Goal: Task Accomplishment & Management: Manage account settings

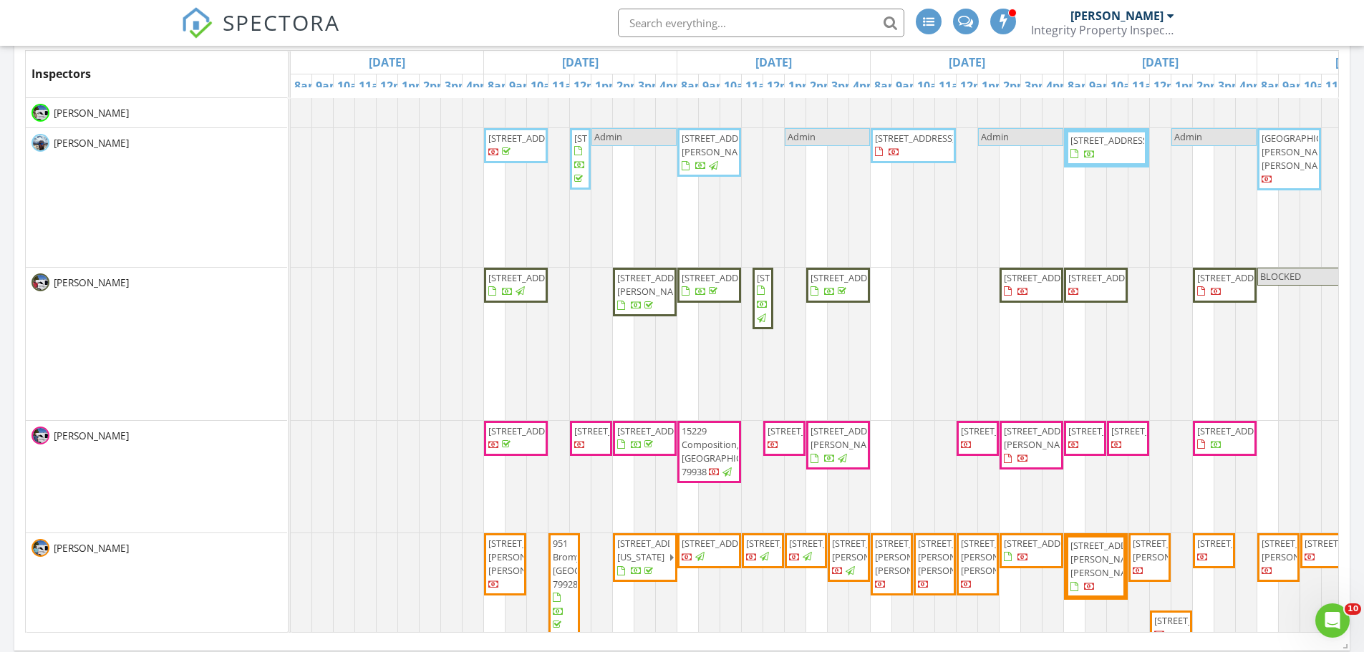
scroll to position [1326, 1387]
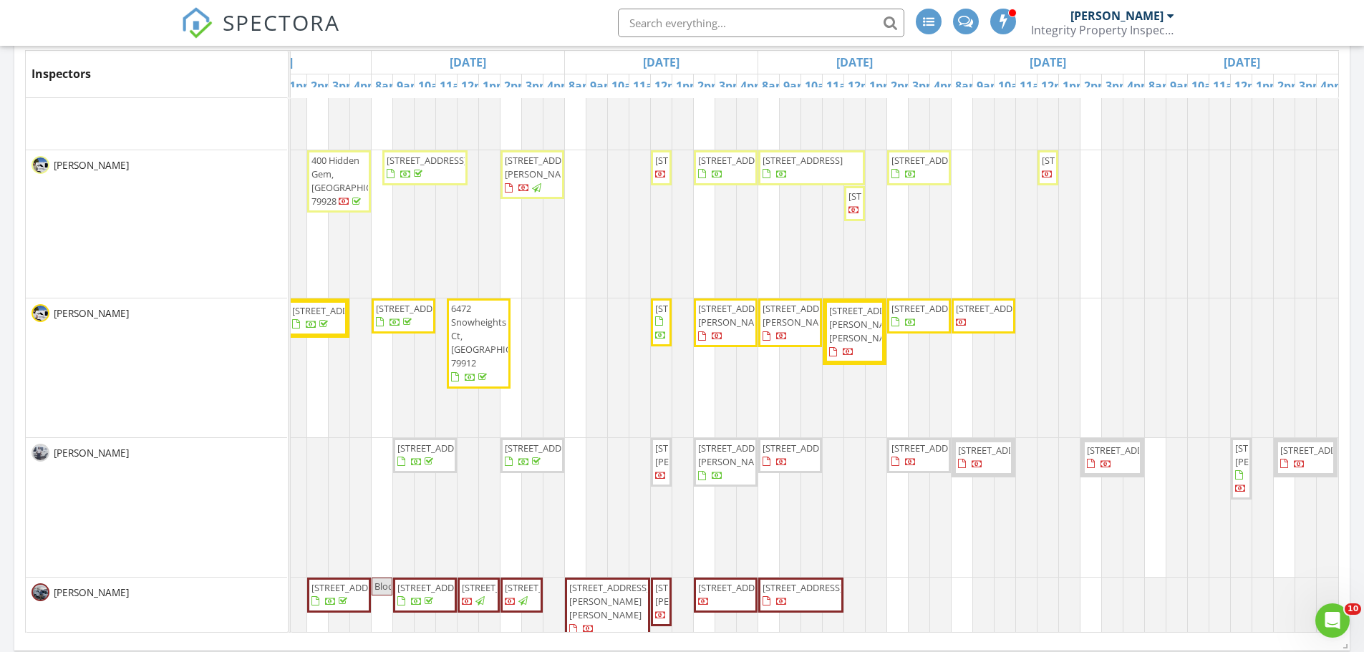
click at [243, 208] on div "[PERSON_NAME]" at bounding box center [156, 224] width 261 height 148
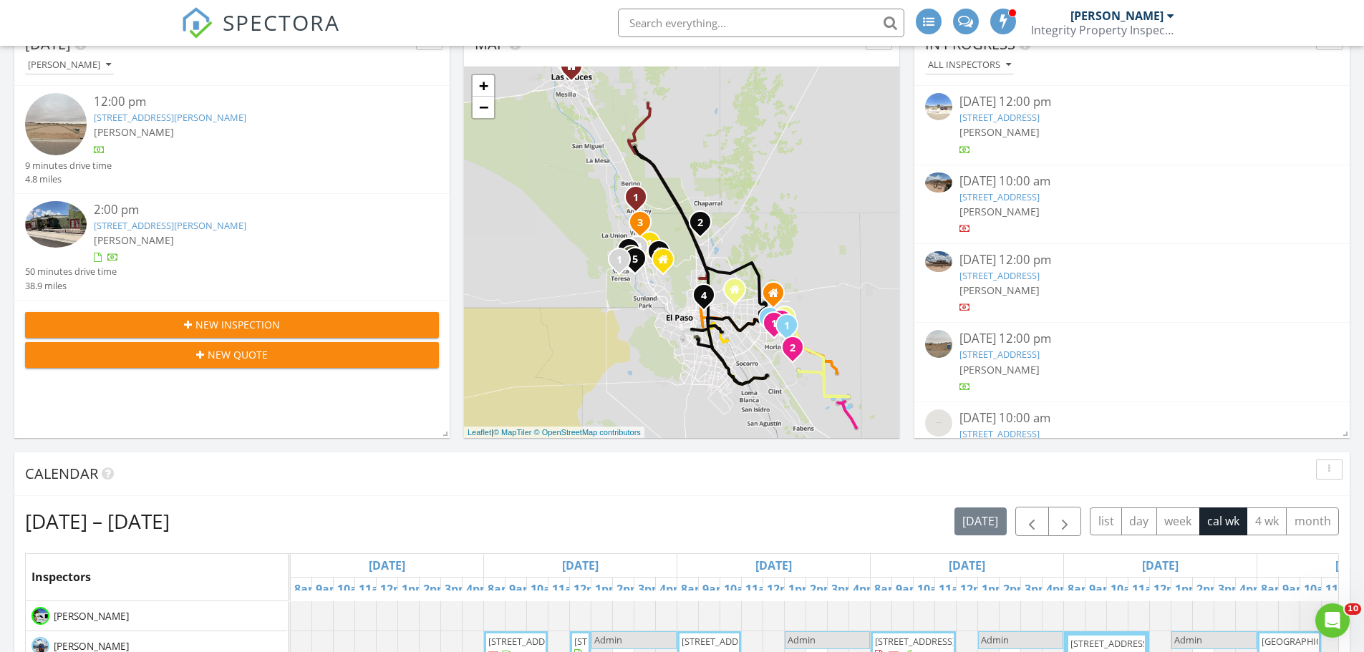
scroll to position [52, 0]
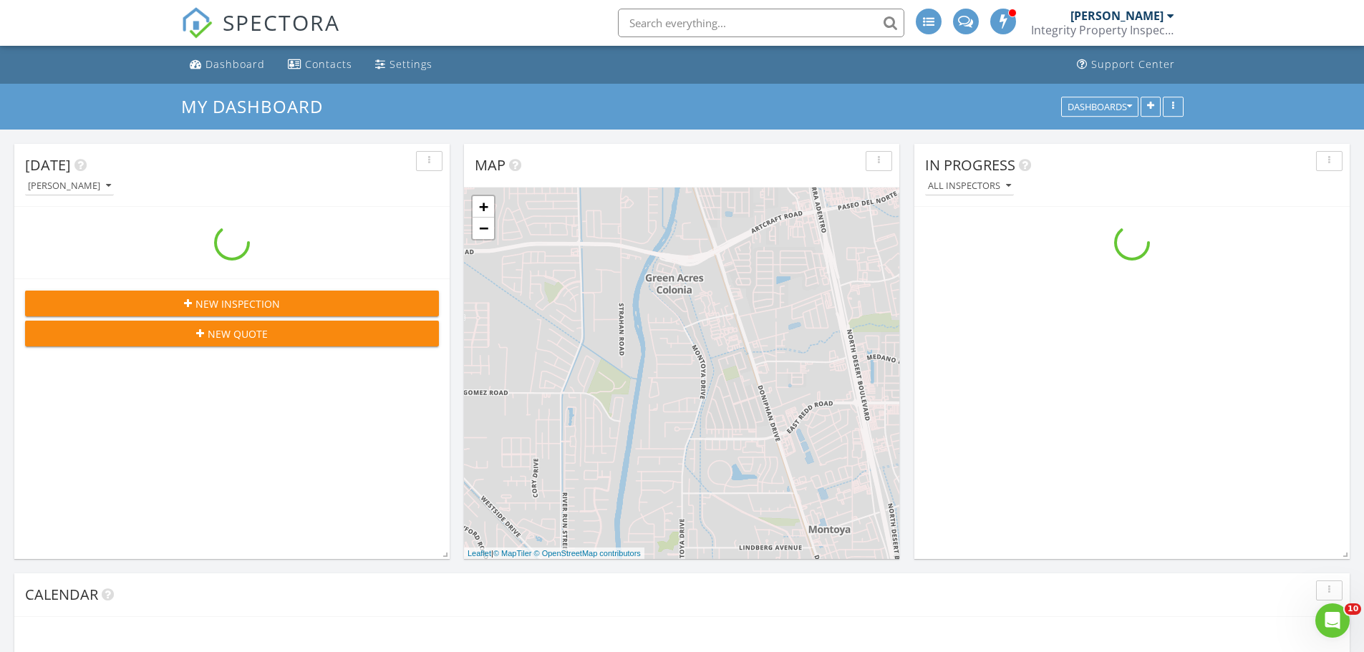
scroll to position [1326, 1387]
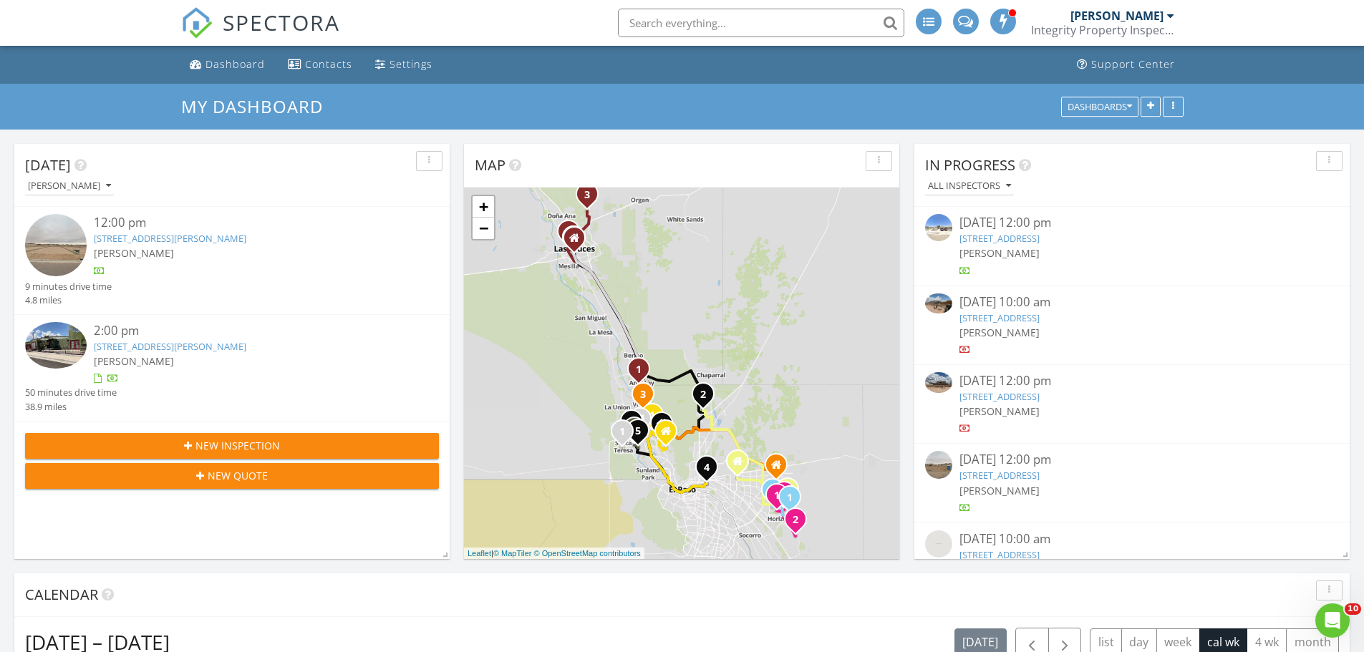
click at [197, 346] on link "600 El Prado Ave, Las Cruces, NM 88005" at bounding box center [170, 346] width 153 height 13
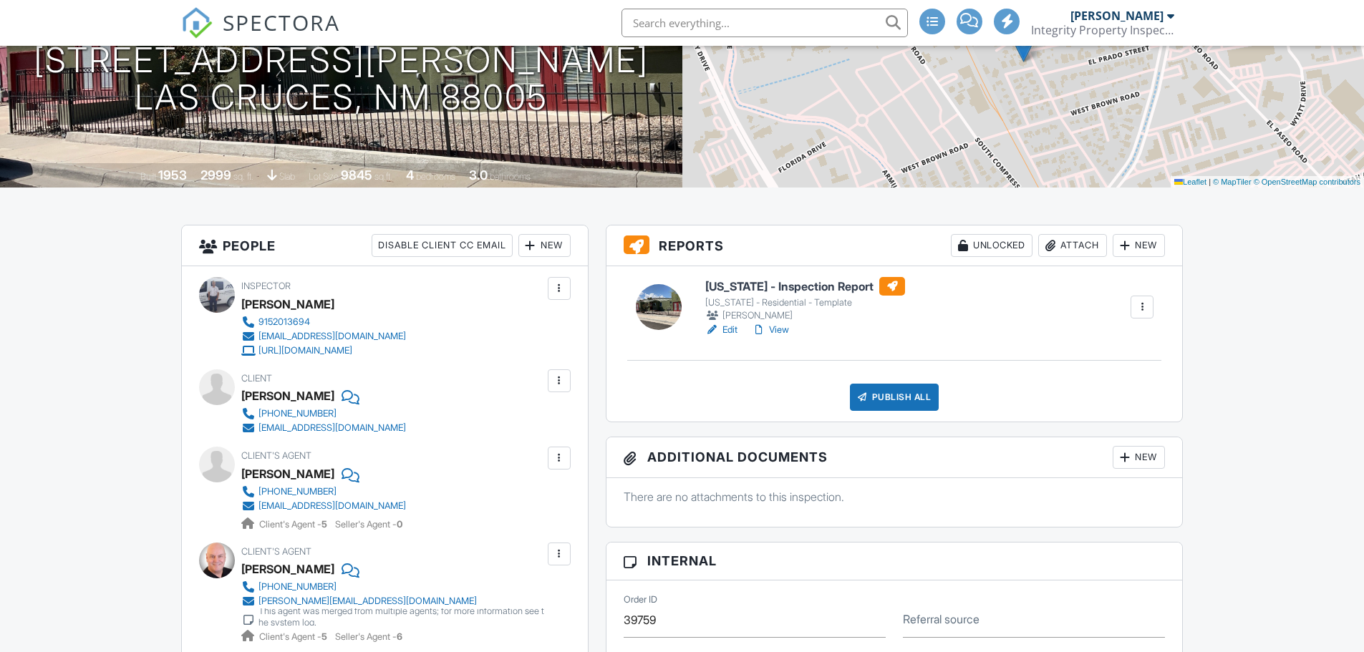
scroll to position [215, 0]
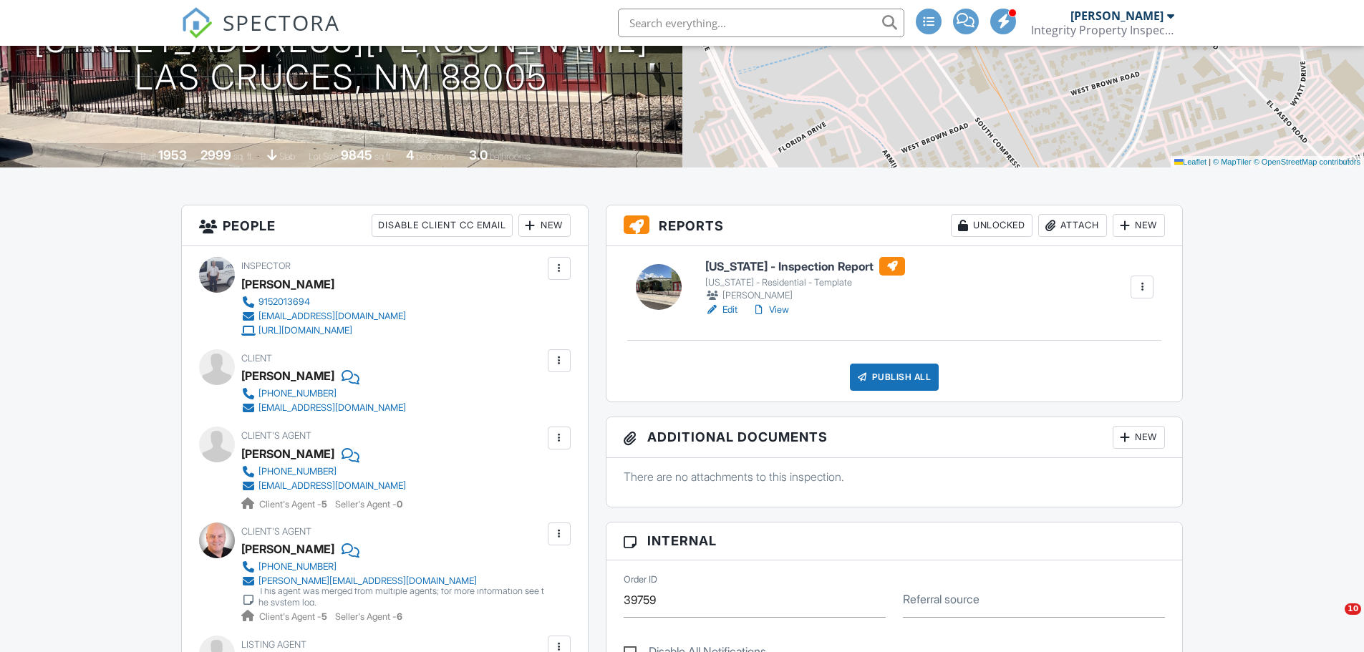
click at [765, 306] on div at bounding box center [759, 310] width 14 height 14
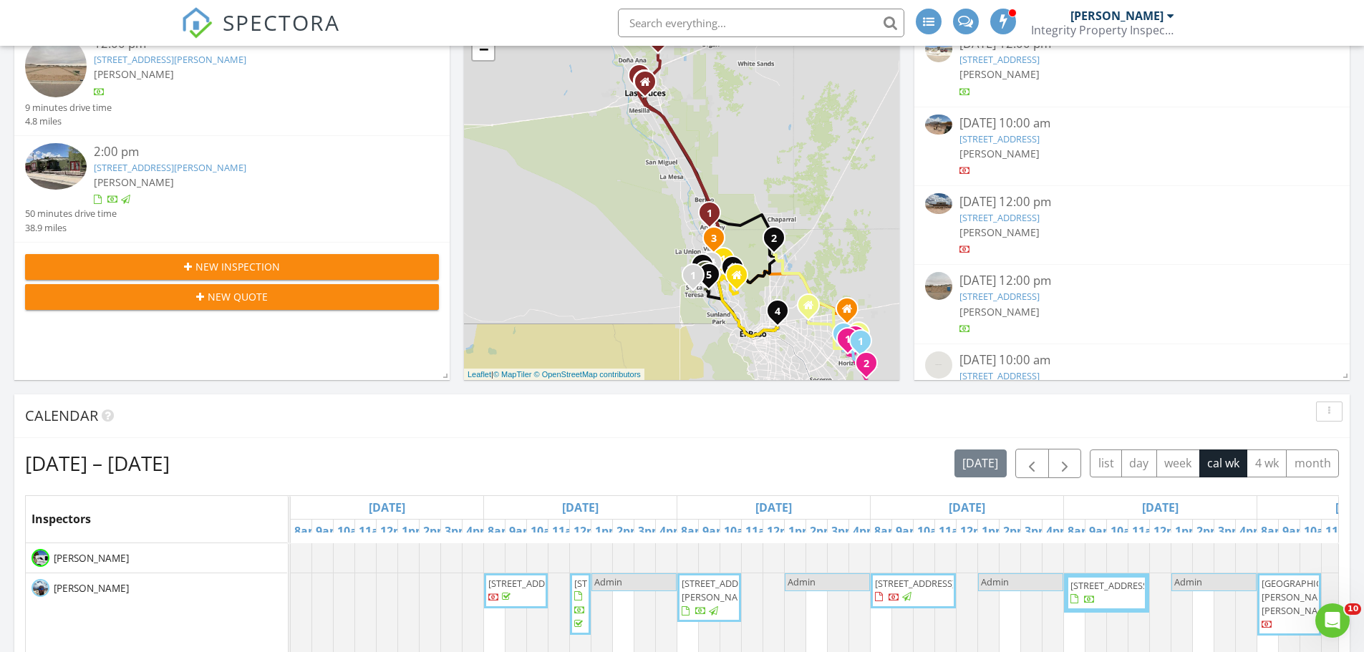
scroll to position [107, 0]
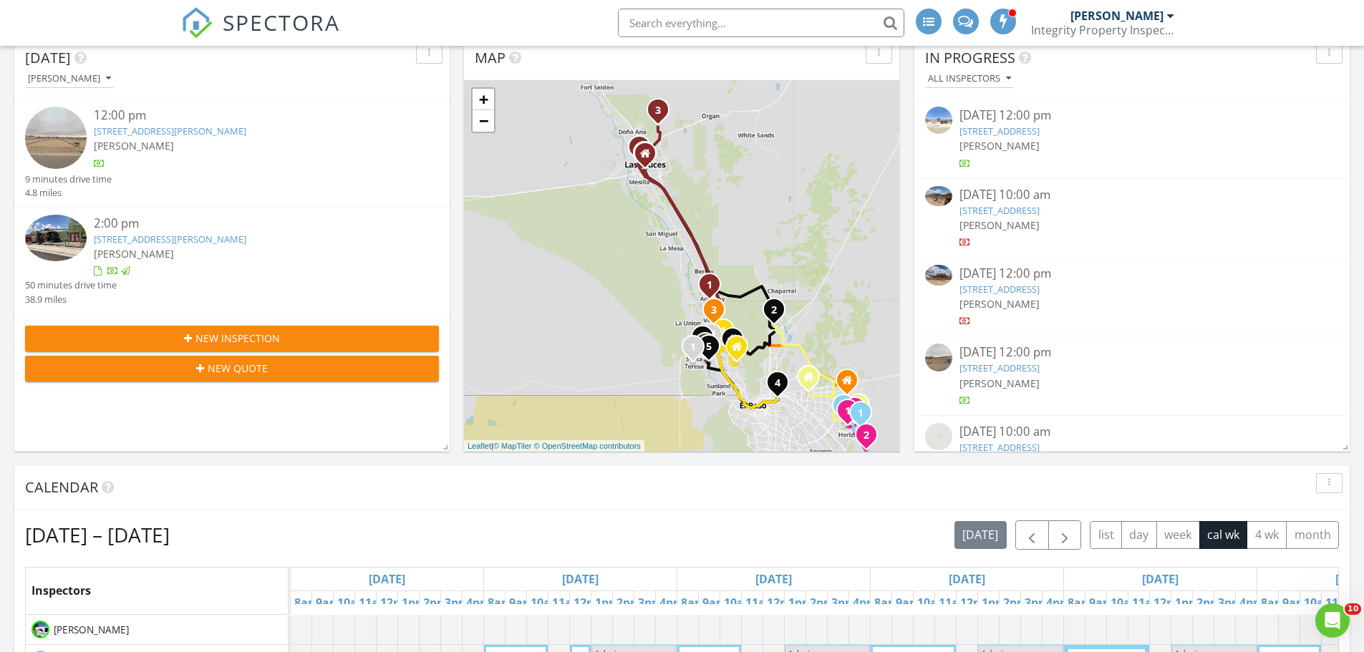
click at [239, 130] on link "[STREET_ADDRESS][PERSON_NAME]" at bounding box center [170, 131] width 153 height 13
